Goal: Information Seeking & Learning: Learn about a topic

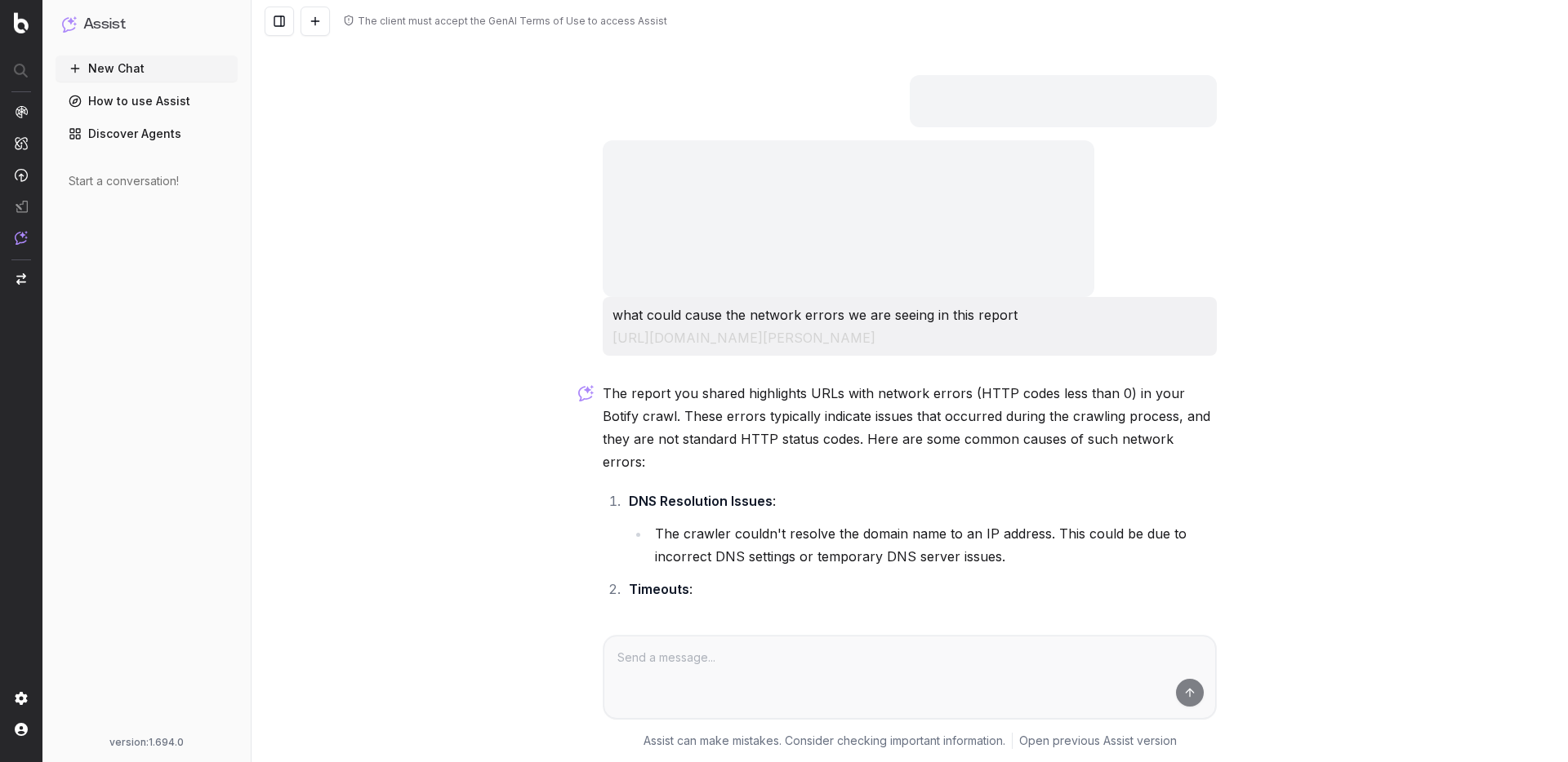
scroll to position [837, 0]
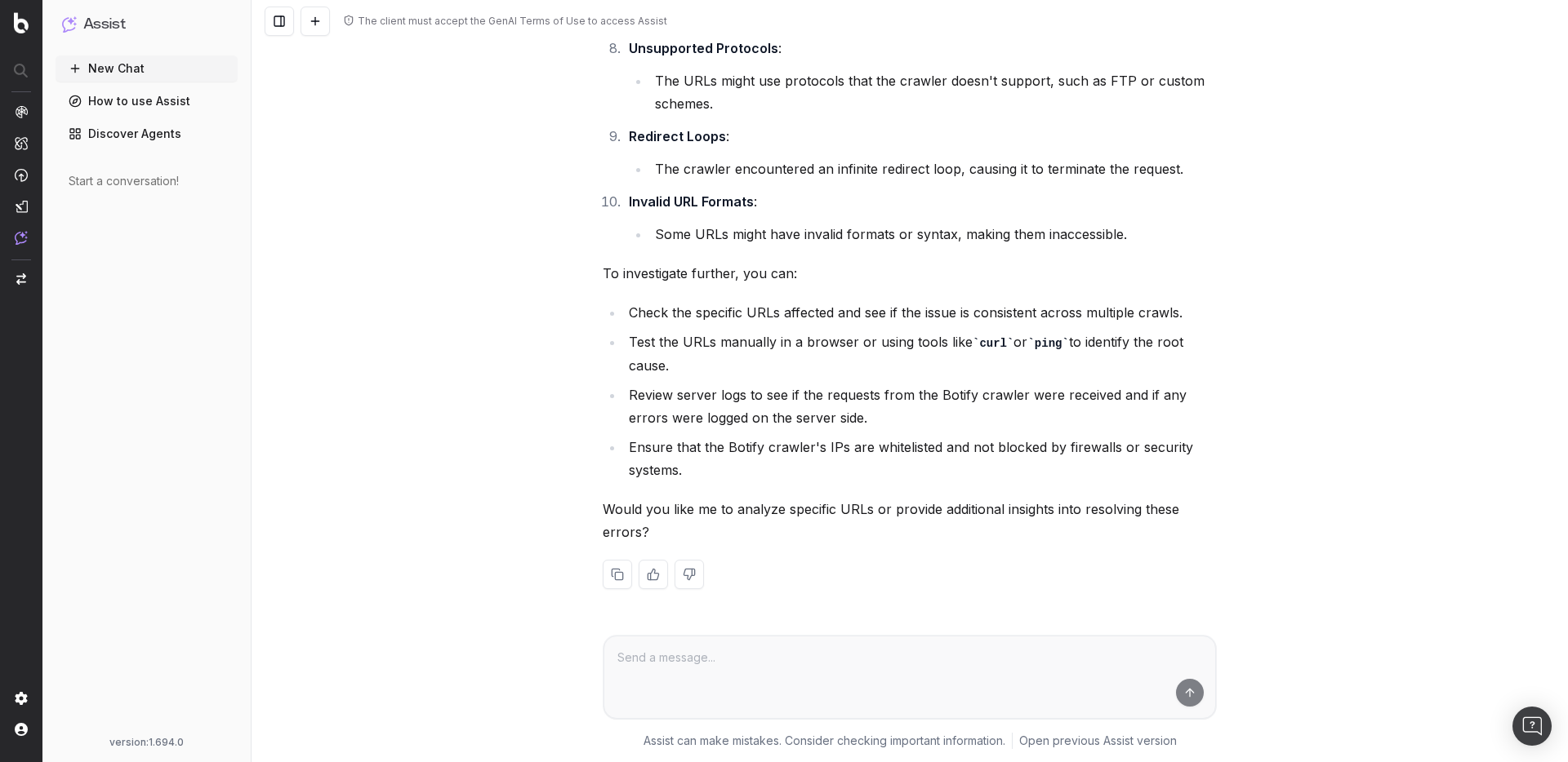
click at [386, 187] on div "The client must accept the GenAI Terms of Use to access Assist what could cause…" at bounding box center [909, 381] width 1316 height 762
click at [93, 192] on span "SiteCrawler" at bounding box center [89, 189] width 61 height 13
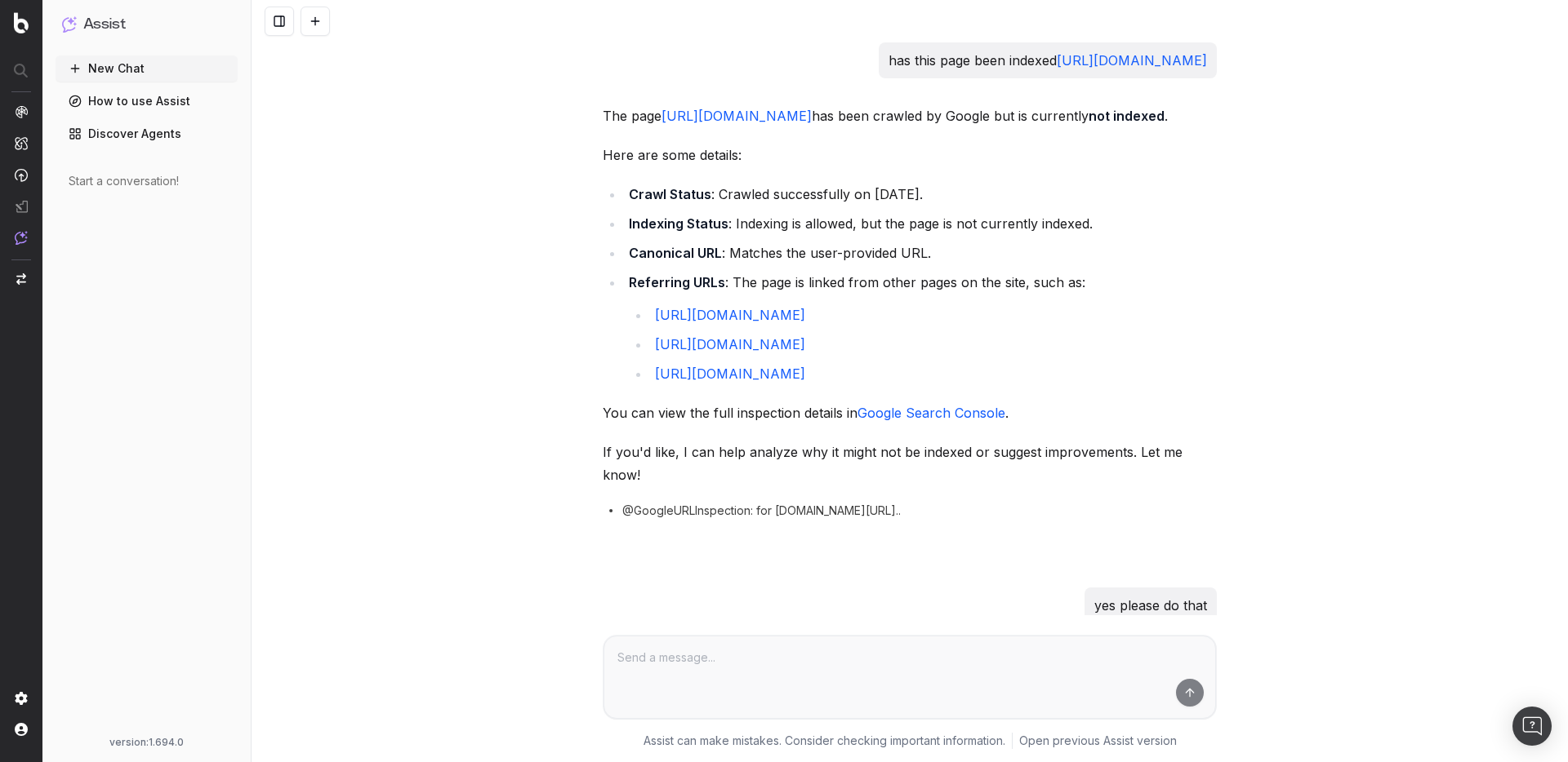
scroll to position [1492, 0]
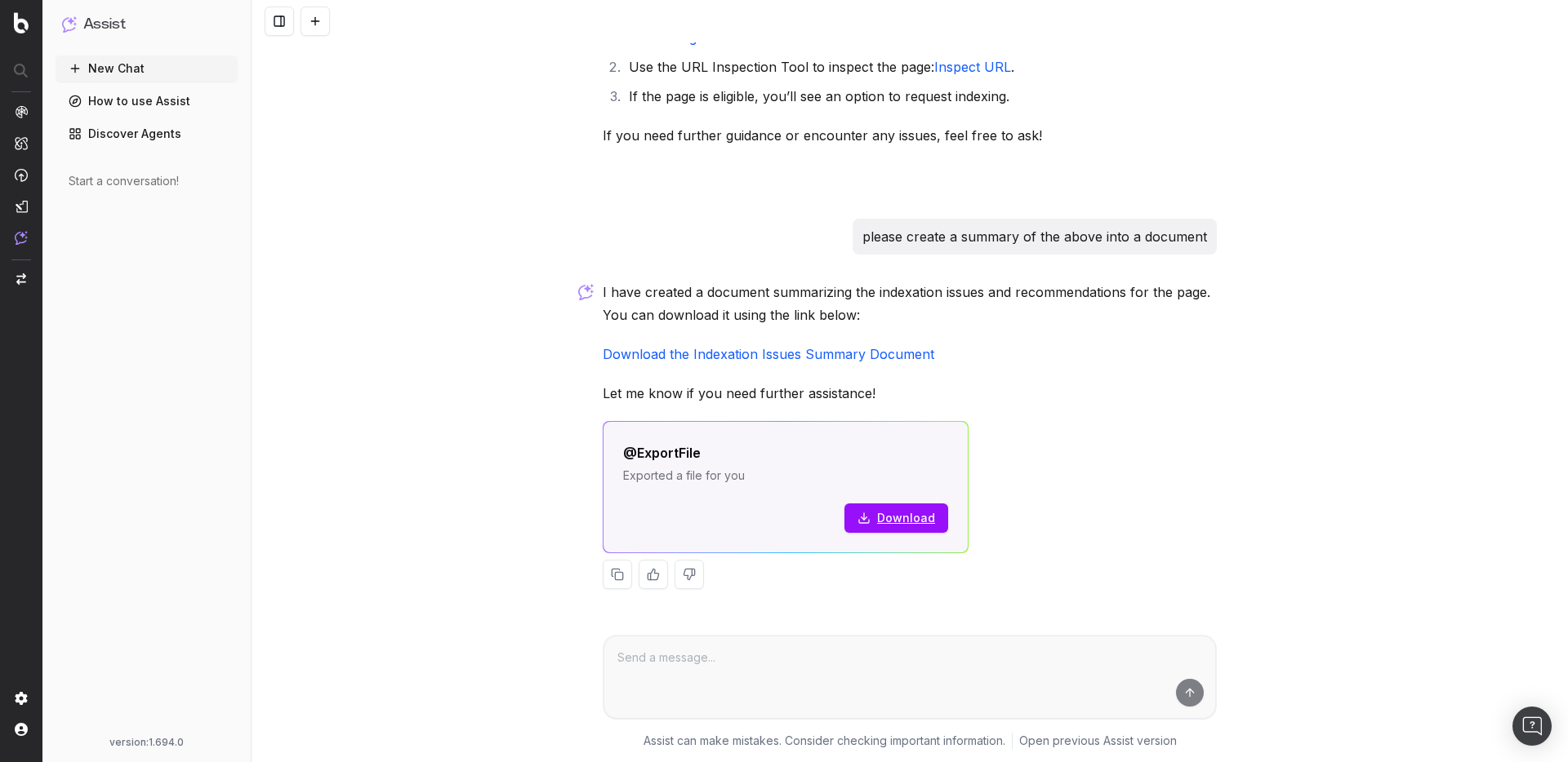
click at [428, 199] on div "has this page been indexed https://sauget-ch.fr/2017/03/quelques-commandes-powe…" at bounding box center [909, 381] width 1316 height 762
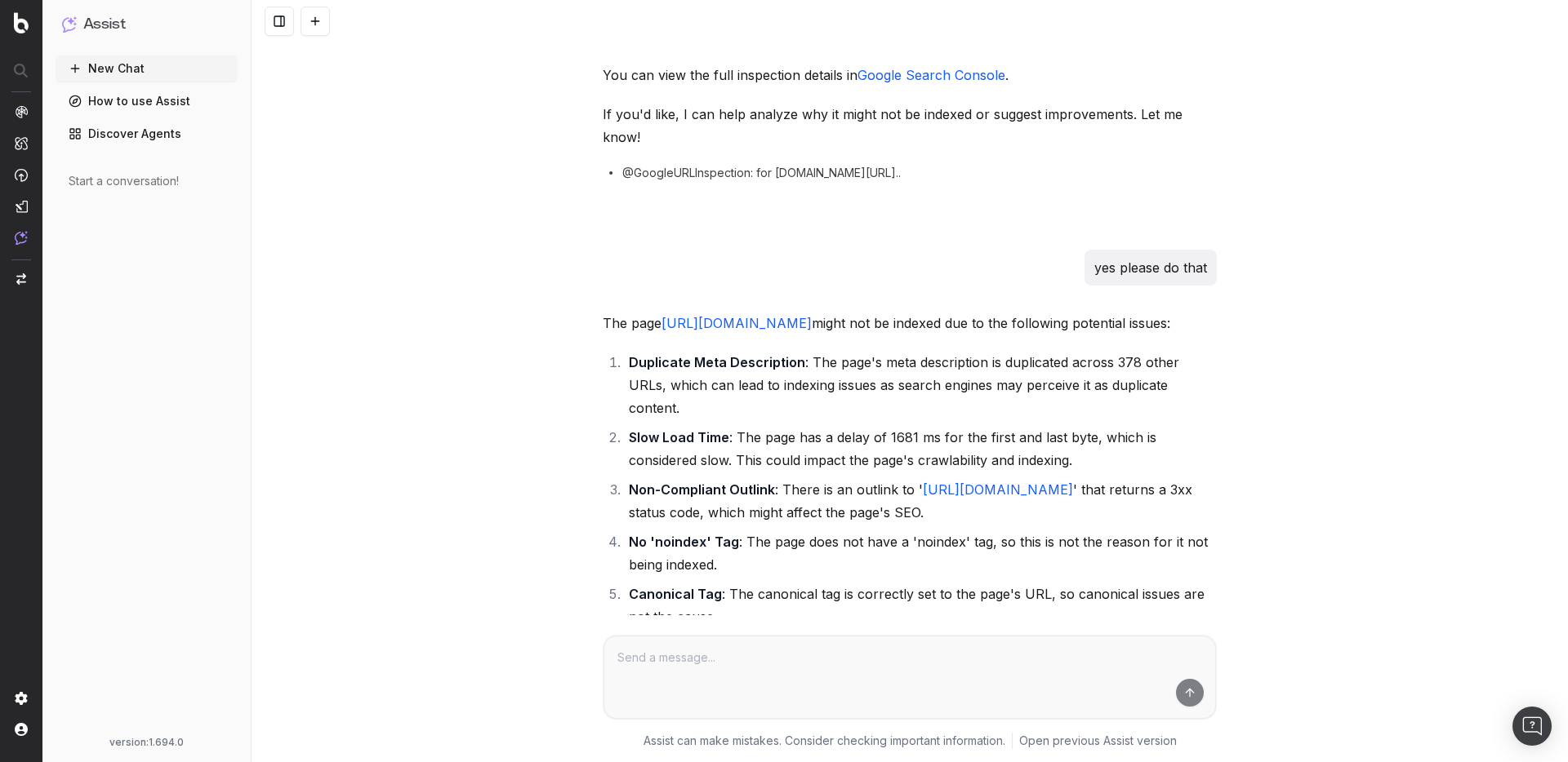
scroll to position [0, 0]
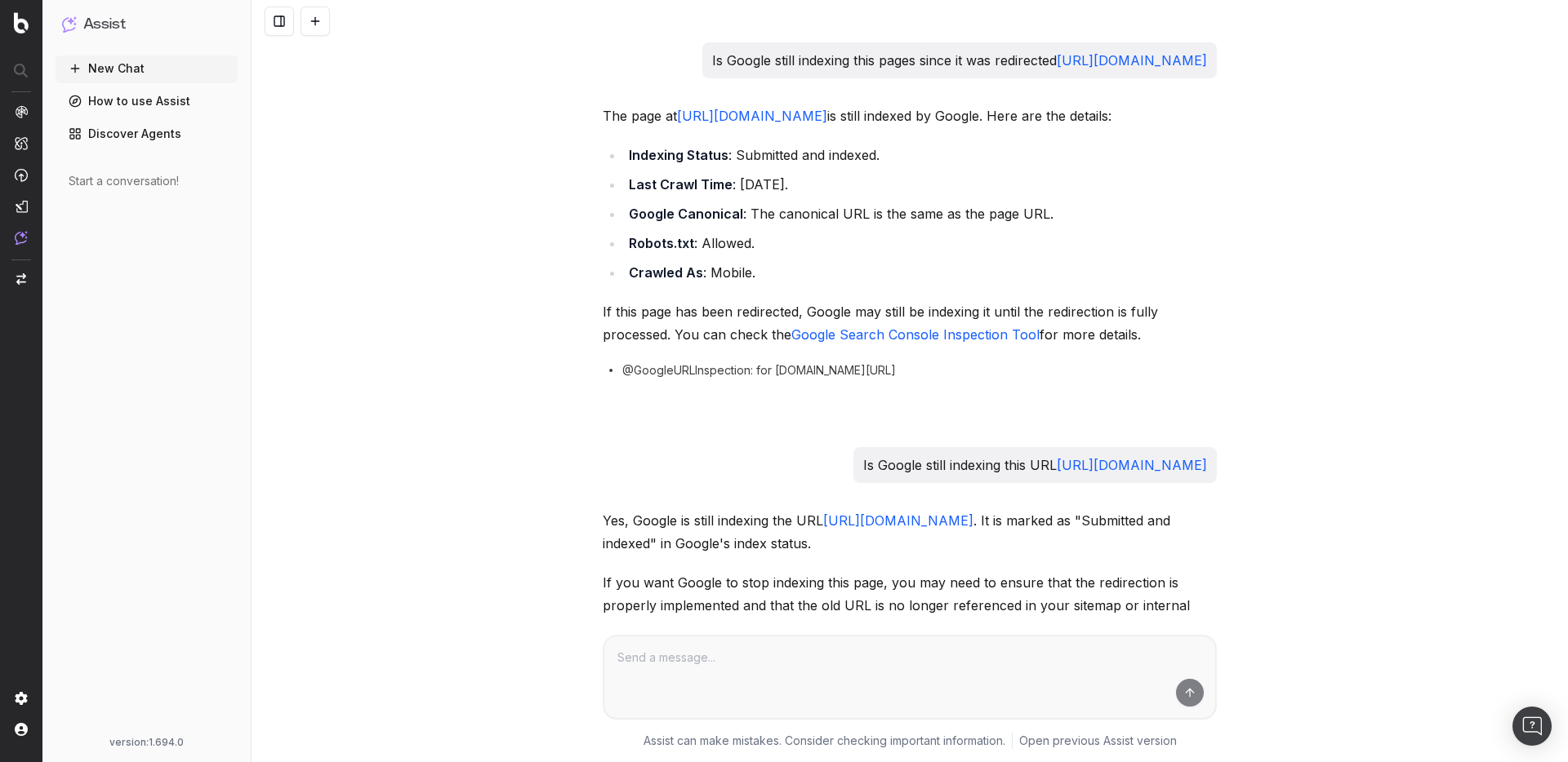
scroll to position [746, 0]
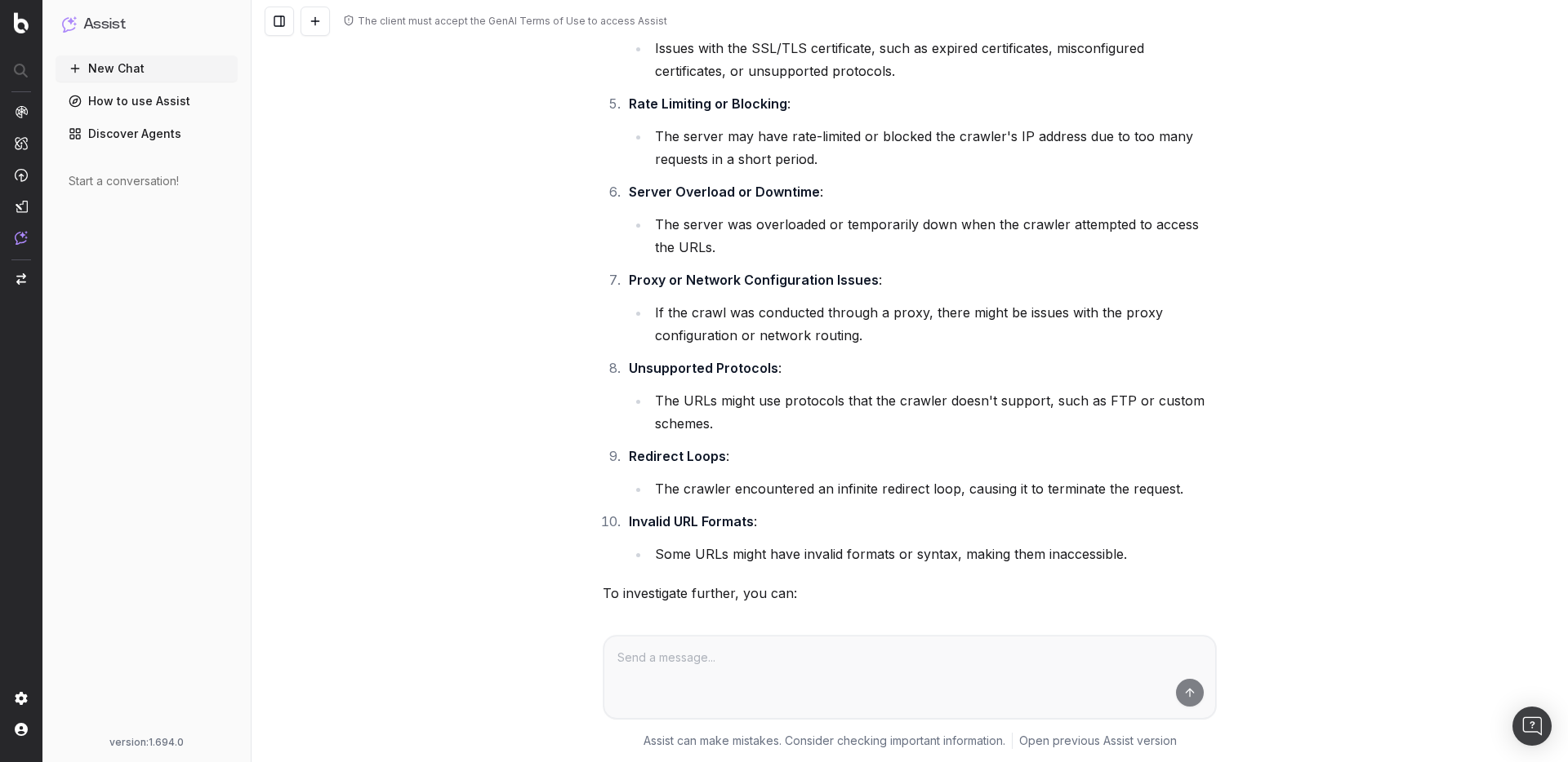
scroll to position [837, 0]
